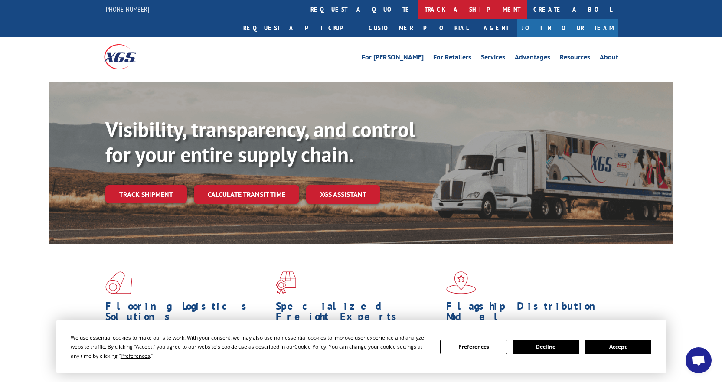
click at [418, 10] on link "track a shipment" at bounding box center [472, 9] width 109 height 19
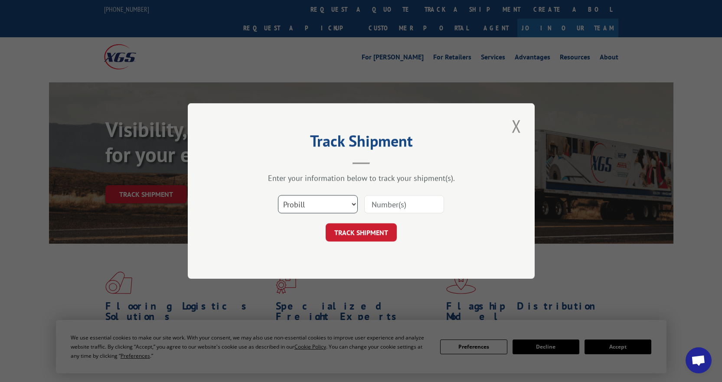
click at [336, 200] on select "Select category... Probill BOL PO" at bounding box center [318, 204] width 80 height 18
select select "po"
click at [278, 195] on select "Select category... Probill BOL PO" at bounding box center [318, 204] width 80 height 18
paste input "26587250"
type input "26587250"
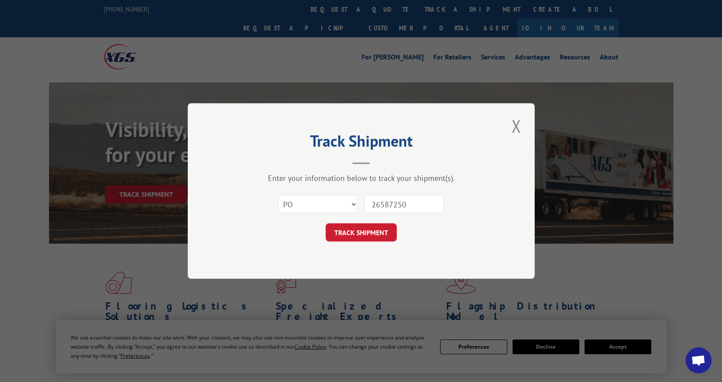
click at [372, 243] on div "Track Shipment Enter your information below to track your shipment(s). Select c…" at bounding box center [361, 191] width 347 height 176
click at [369, 234] on button "TRACK SHIPMENT" at bounding box center [361, 232] width 71 height 18
